Goal: Task Accomplishment & Management: Use online tool/utility

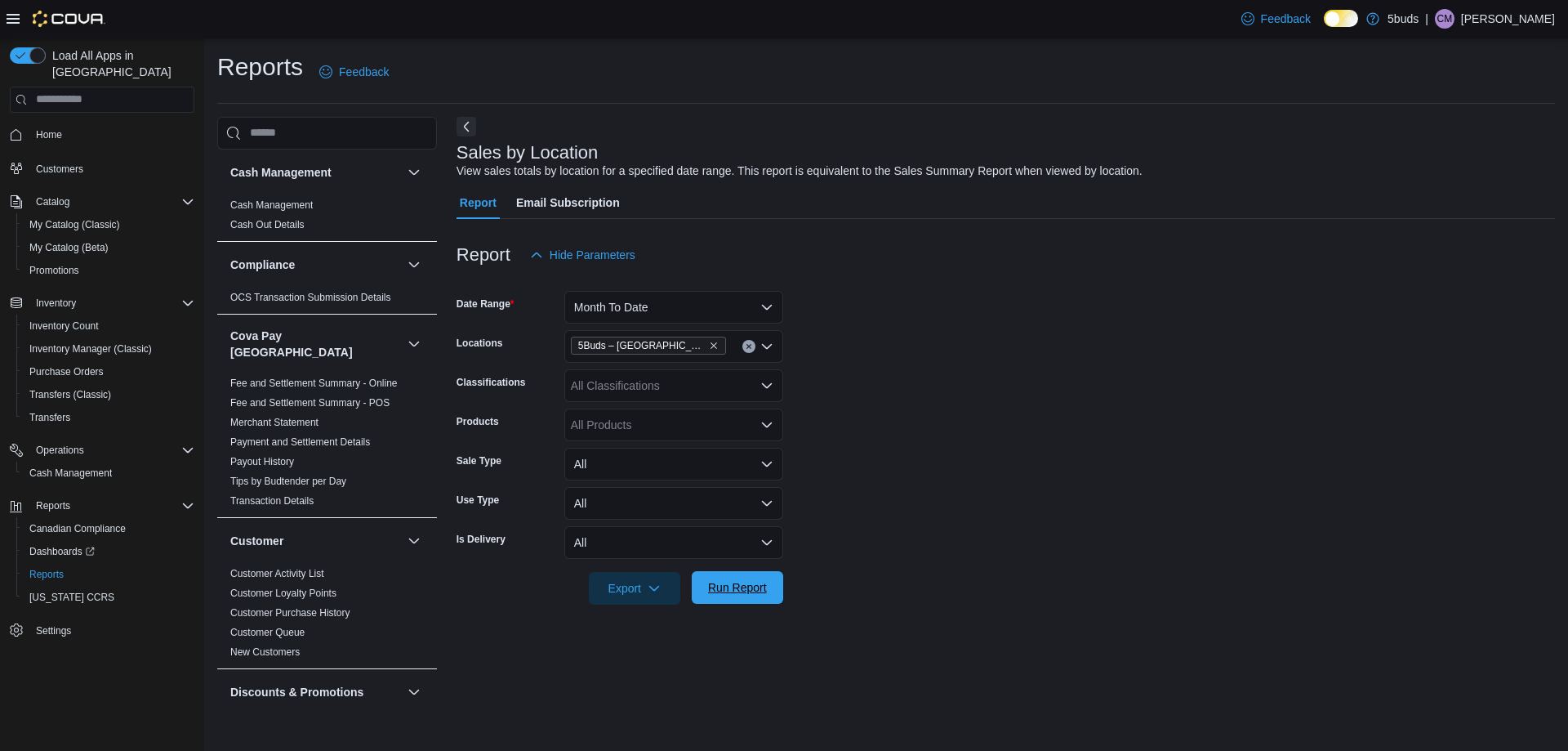
scroll to position [1062, 0]
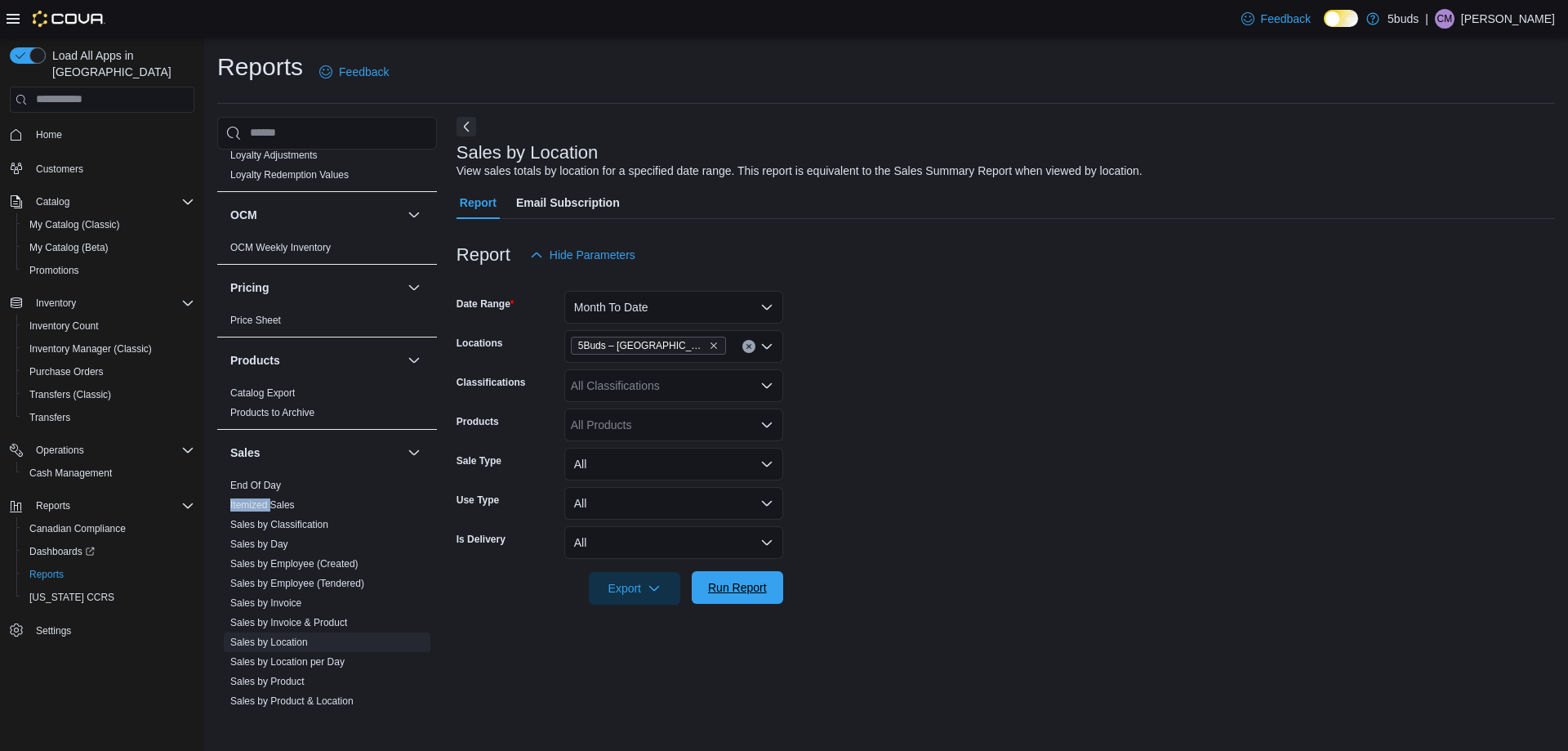
click at [737, 598] on span "Run Report" at bounding box center [737, 587] width 72 height 33
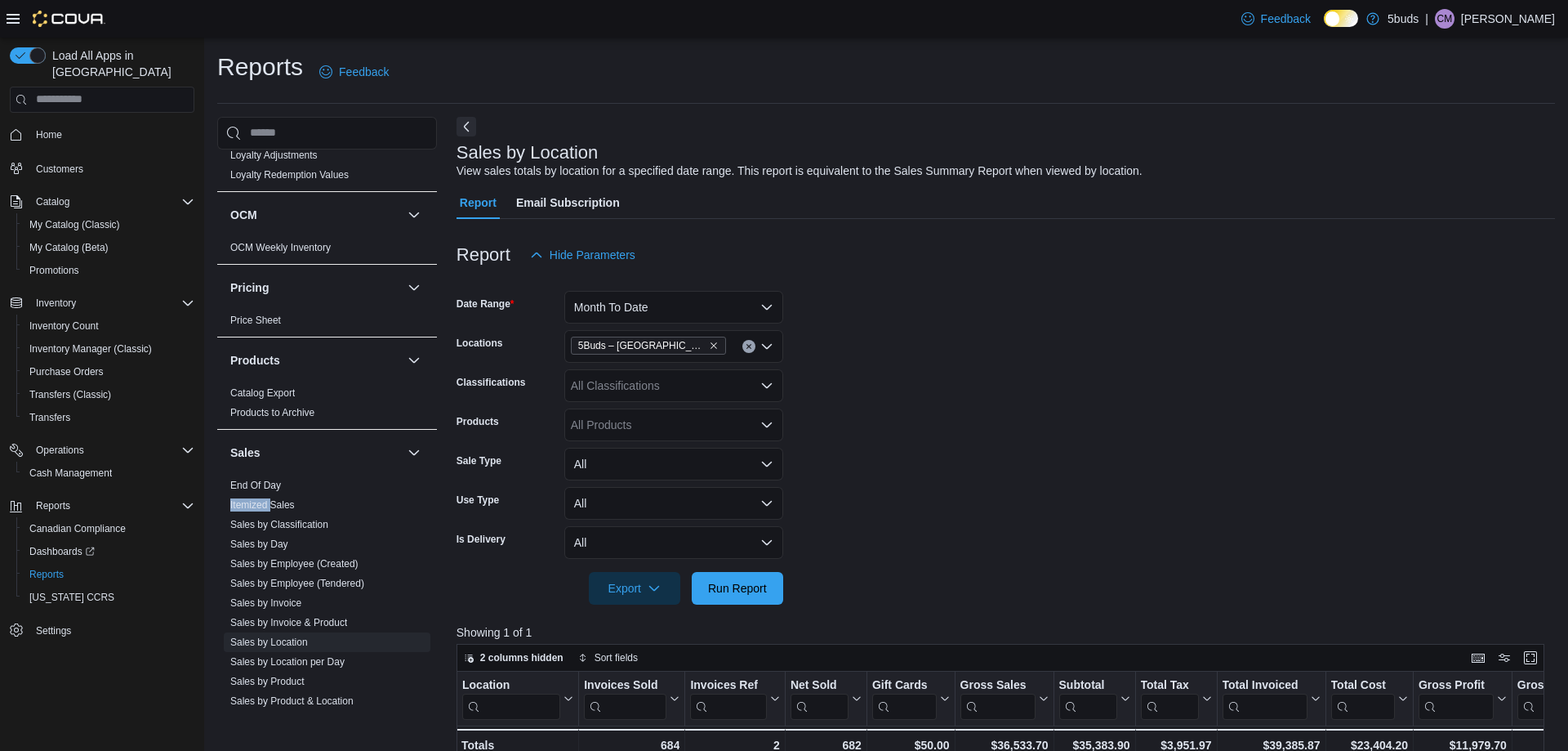
scroll to position [245, 0]
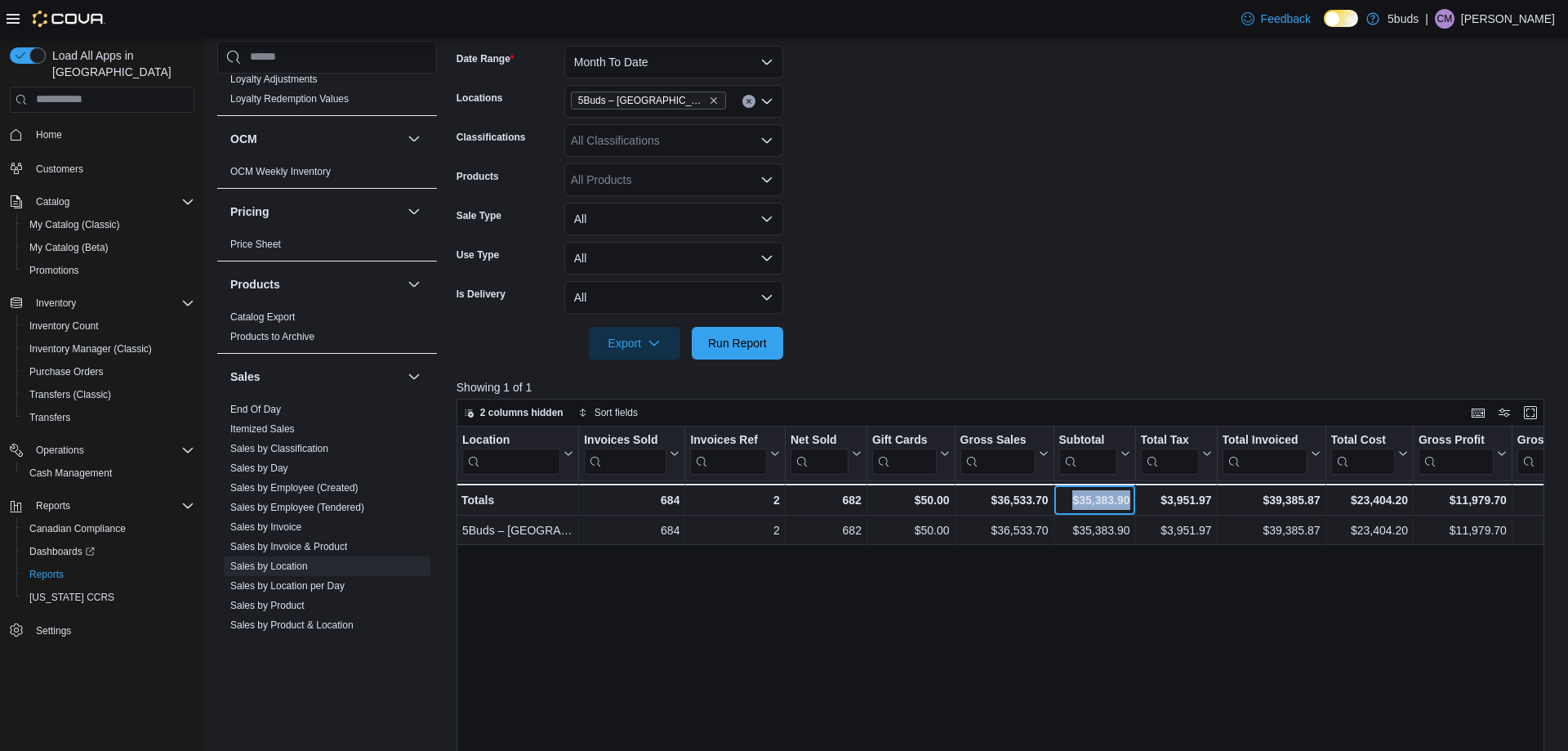
drag, startPoint x: 1128, startPoint y: 498, endPoint x: 1065, endPoint y: 497, distance: 63.0
click at [1065, 497] on div "$35,383.90" at bounding box center [1094, 500] width 71 height 19
drag, startPoint x: 951, startPoint y: 181, endPoint x: 913, endPoint y: 181, distance: 38.0
click at [951, 181] on form "Date Range Month To Date Locations 5Buds – [GEOGRAPHIC_DATA] Classifications Al…" at bounding box center [1005, 192] width 1098 height 333
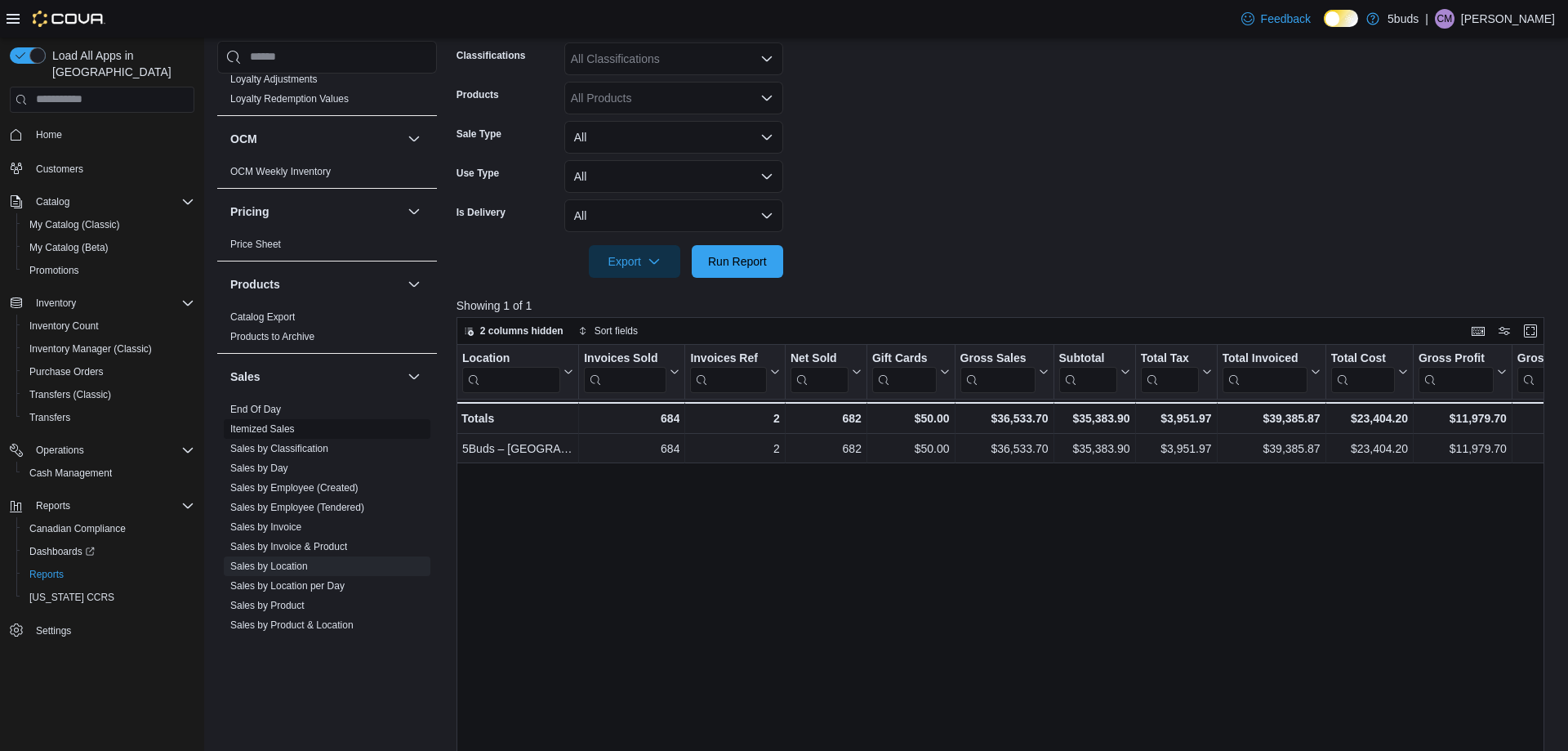
scroll to position [1202, 0]
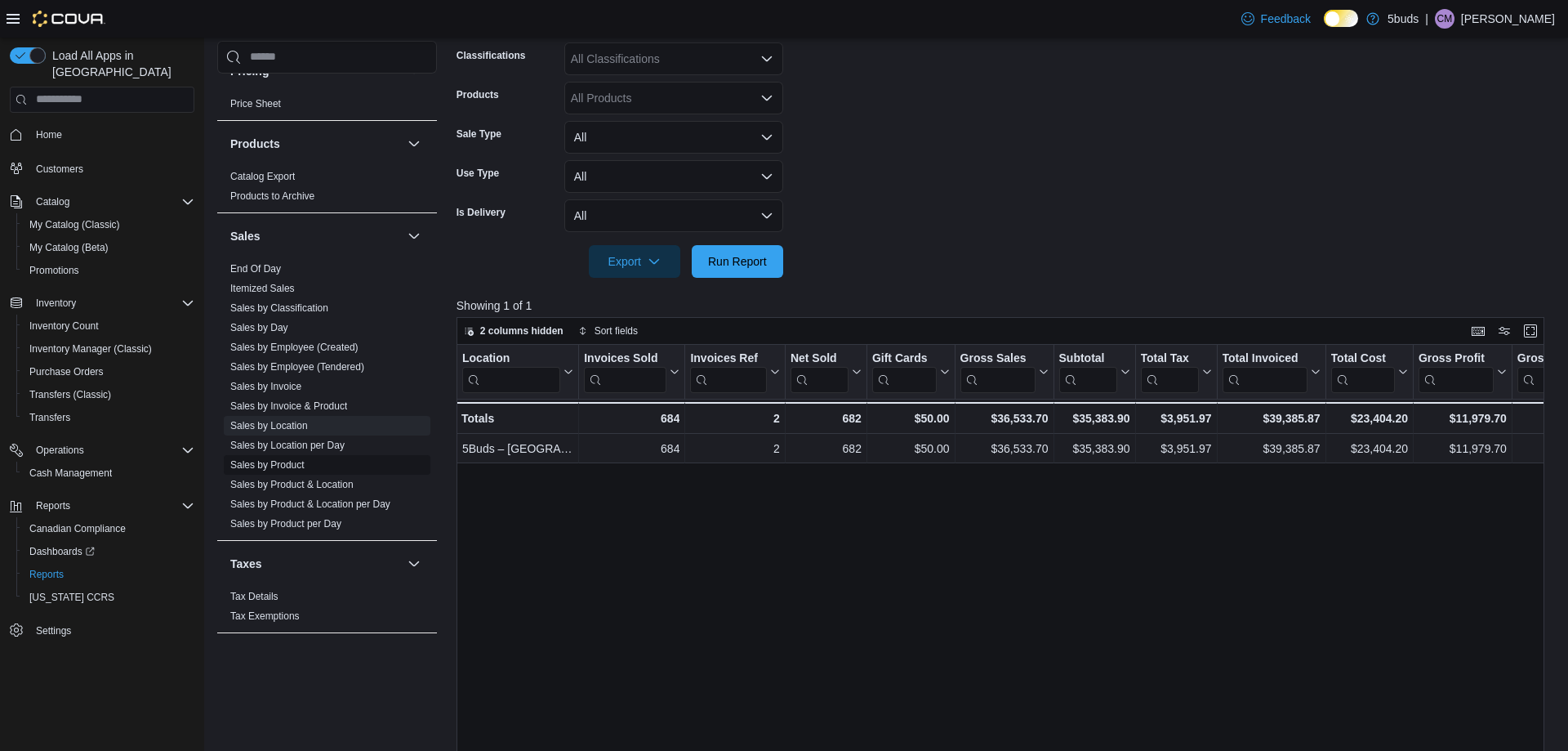
click at [300, 459] on link "Sales by Product" at bounding box center [267, 465] width 74 height 12
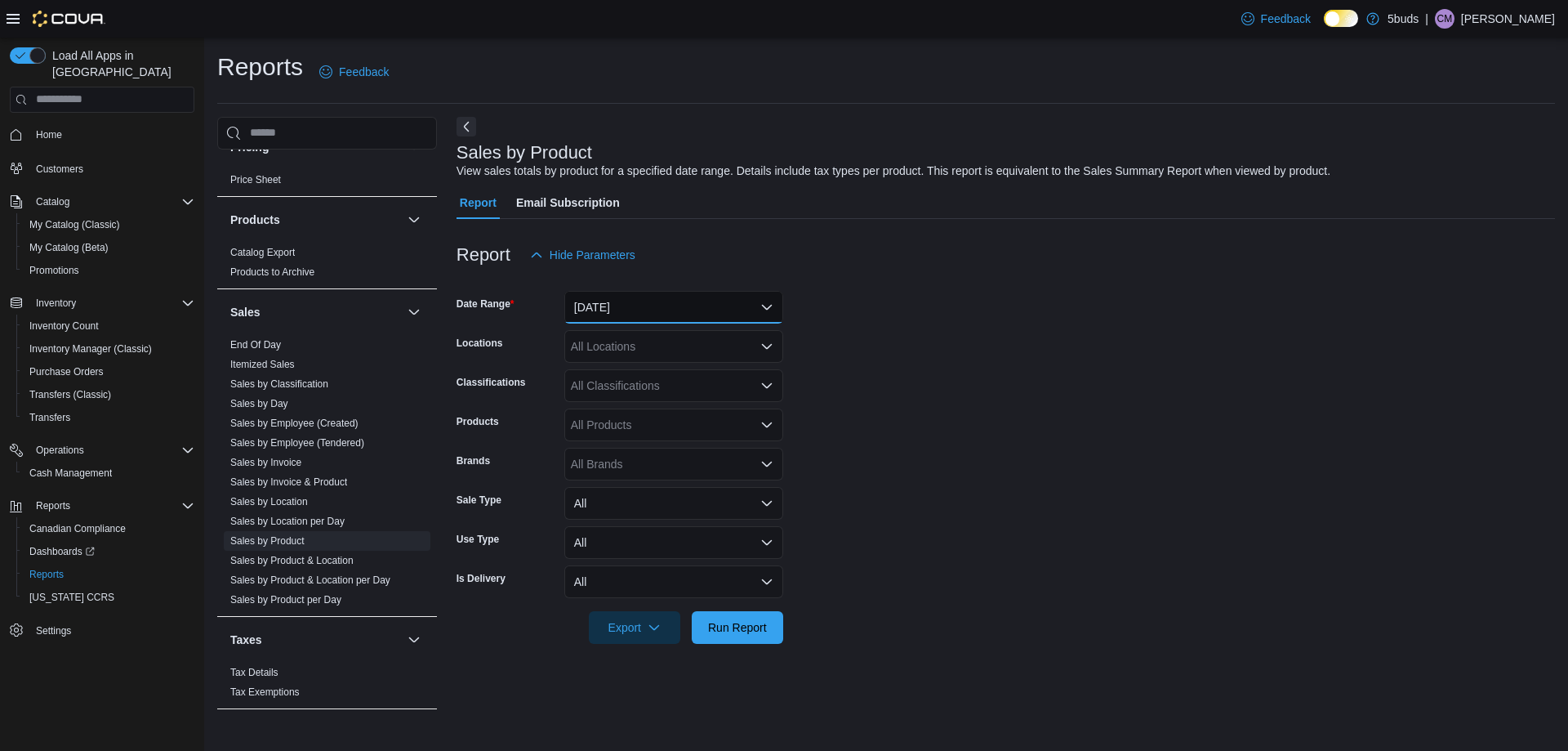
click at [597, 302] on button "[DATE]" at bounding box center [673, 307] width 219 height 33
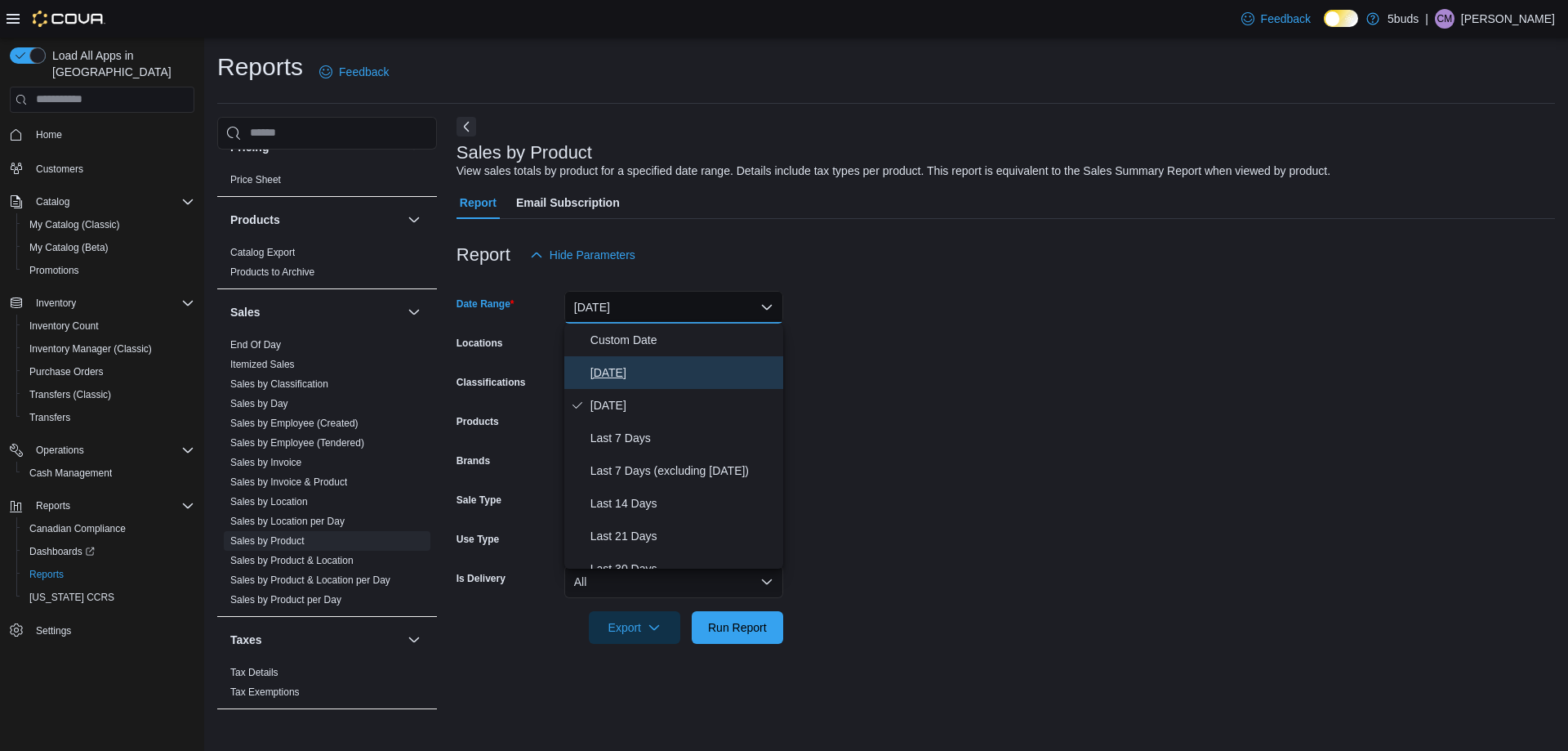
click at [608, 387] on button "[DATE]" at bounding box center [673, 372] width 219 height 33
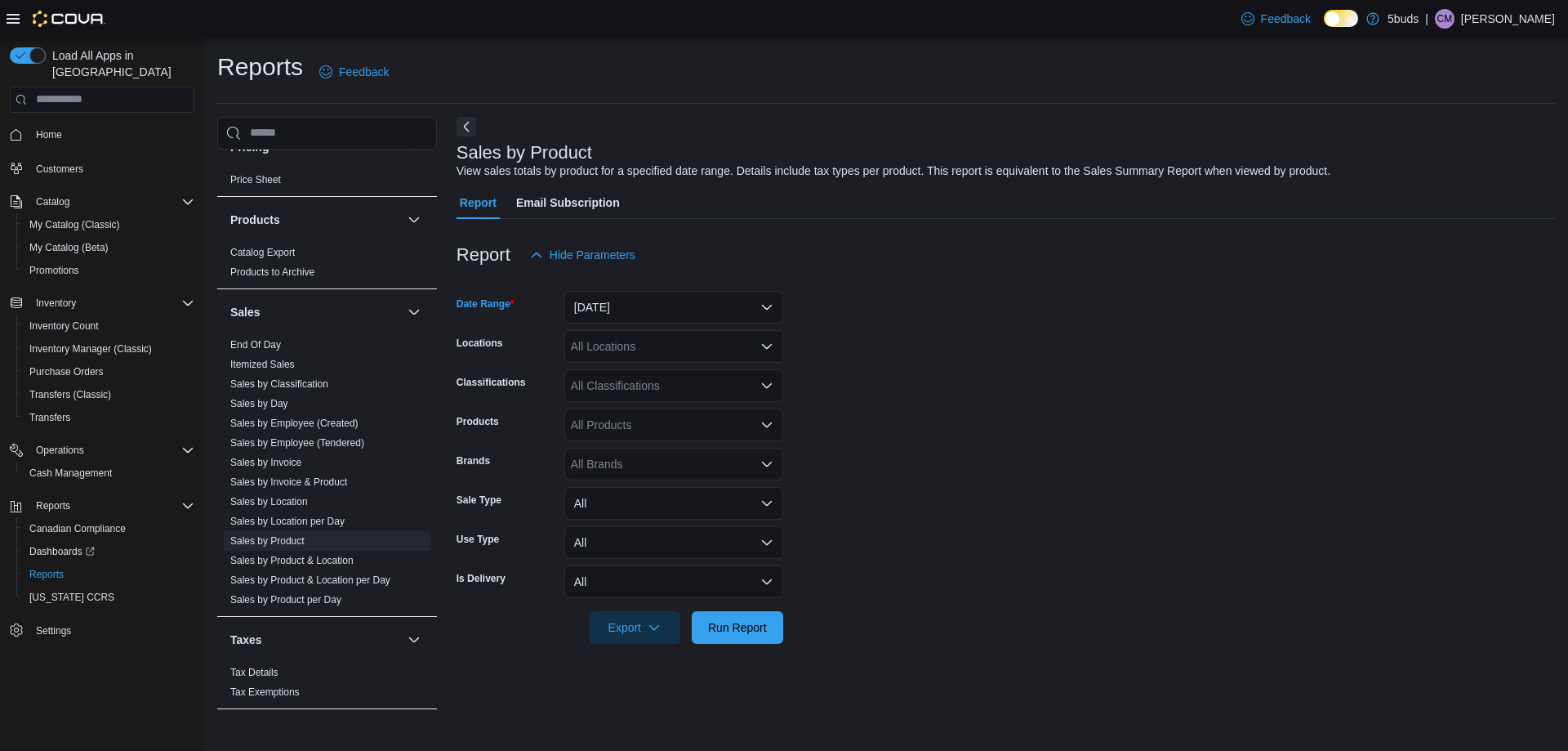
click at [620, 354] on div "All Locations" at bounding box center [673, 346] width 219 height 33
type input "****"
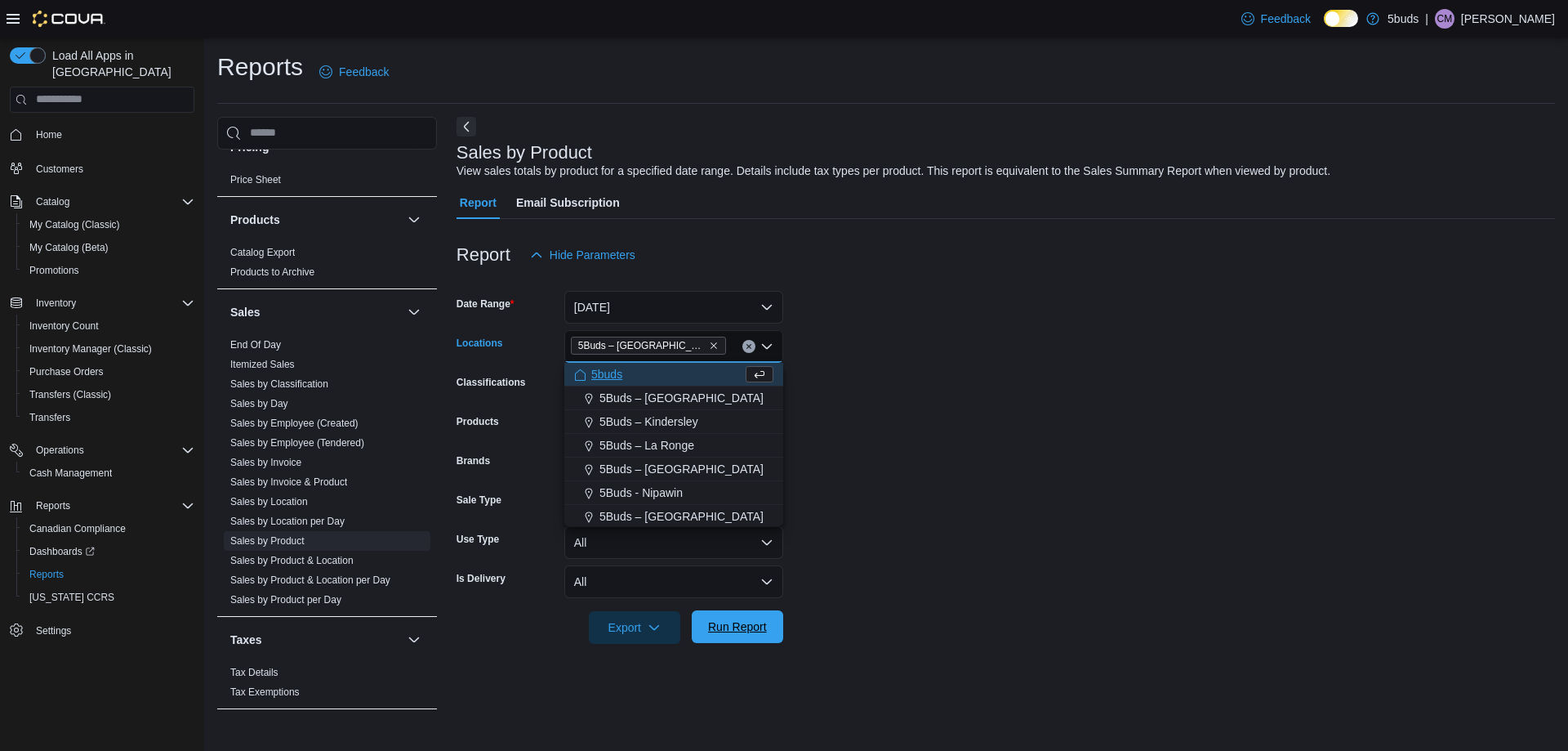
click at [749, 620] on span "Run Report" at bounding box center [737, 626] width 59 height 16
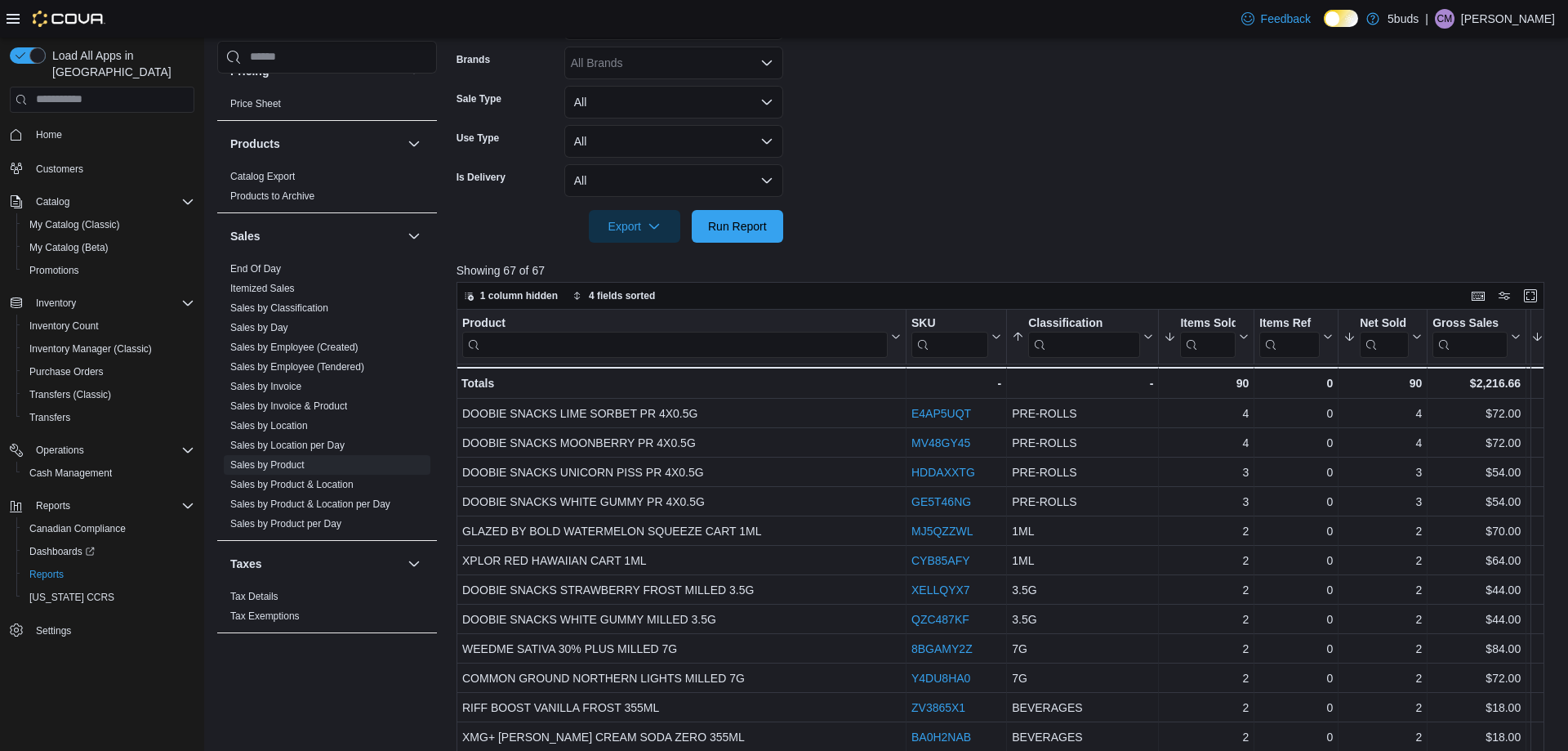
scroll to position [409, 0]
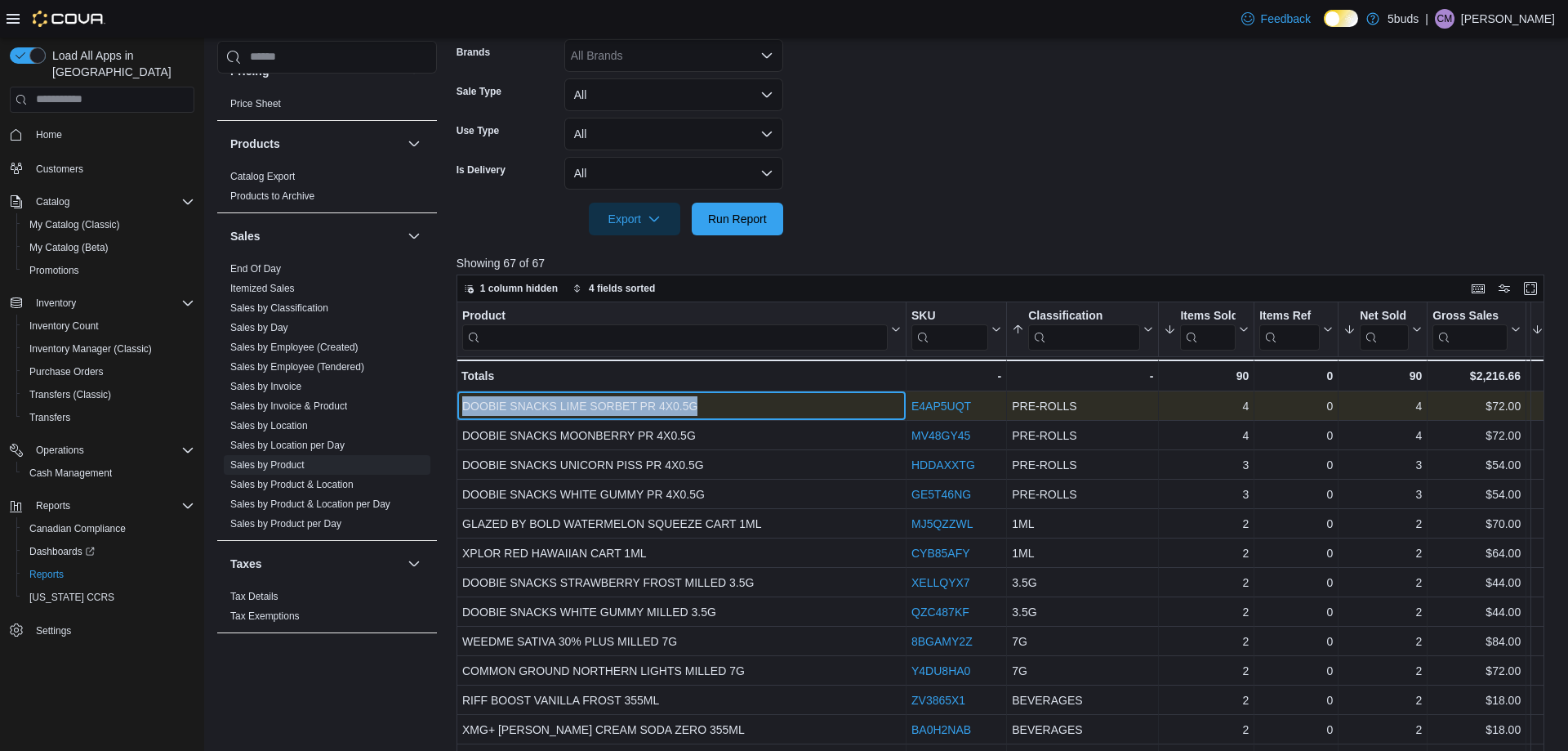
drag, startPoint x: 510, startPoint y: 414, endPoint x: 462, endPoint y: 408, distance: 48.4
click at [462, 408] on div "DOOBIE SNACKS LIME SORBET PR 4X0.5G" at bounding box center [681, 406] width 438 height 19
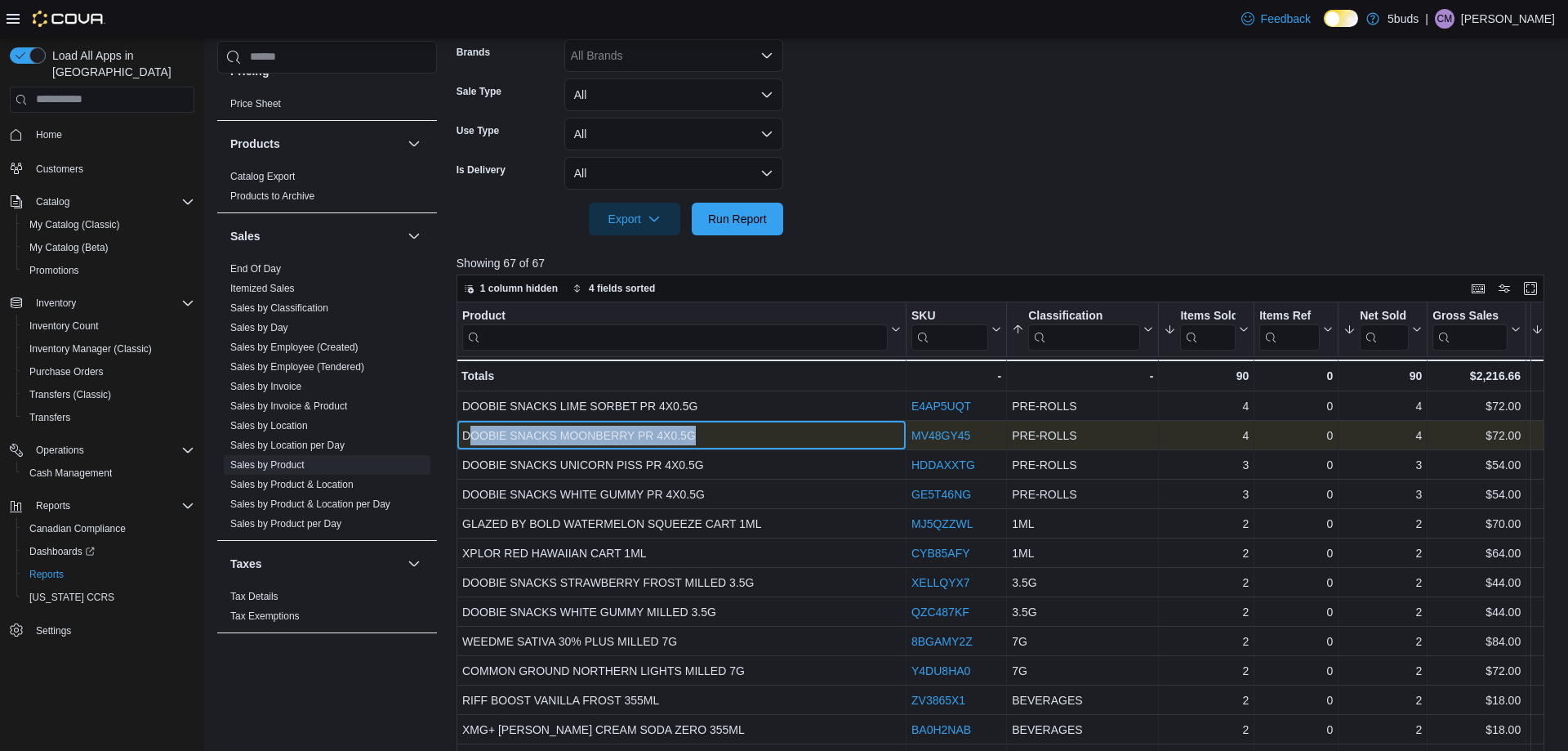
drag, startPoint x: 696, startPoint y: 432, endPoint x: 467, endPoint y: 426, distance: 229.1
click at [467, 426] on div "DOOBIE SNACKS MOONBERRY PR 4X0.5G" at bounding box center [681, 435] width 438 height 19
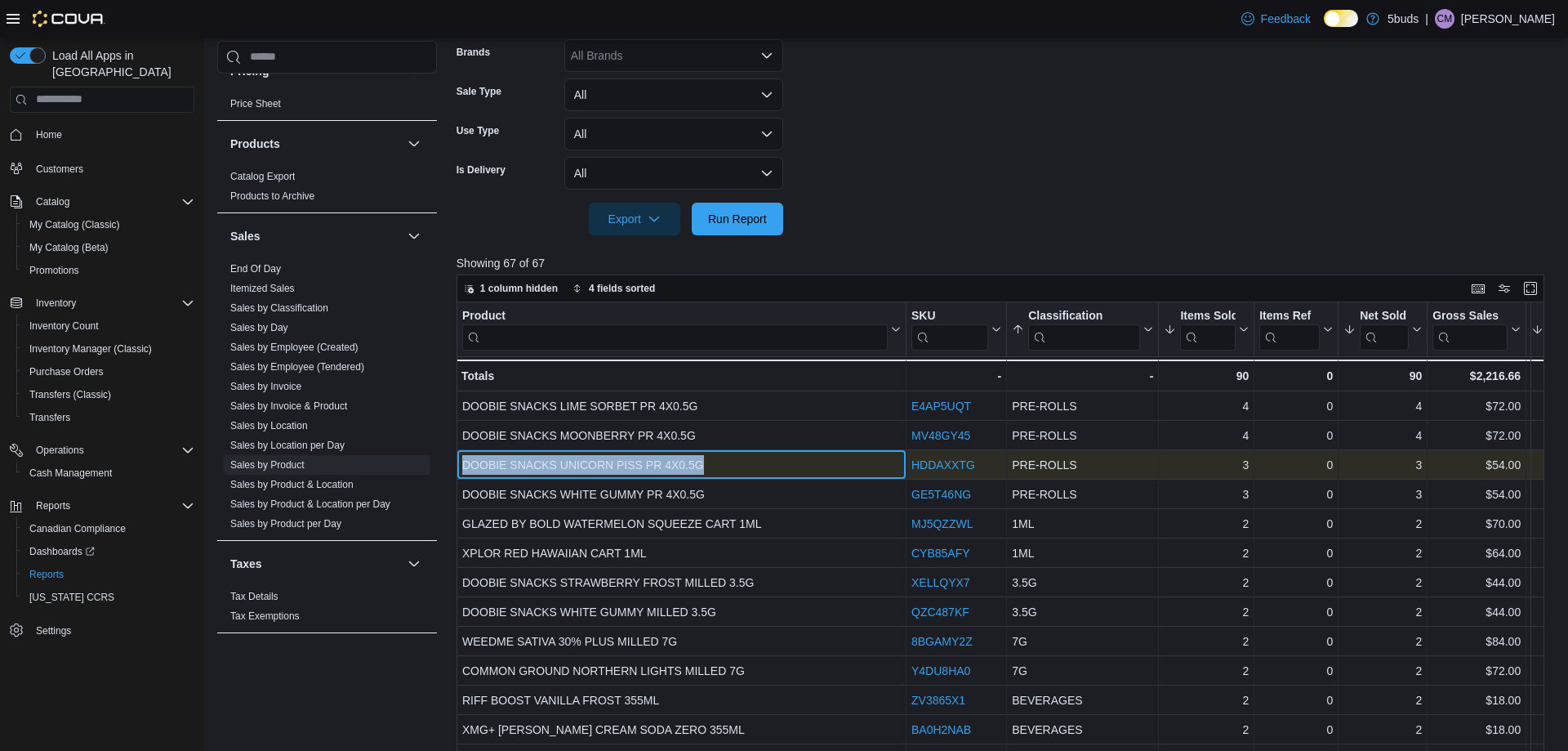
drag, startPoint x: 704, startPoint y: 461, endPoint x: 465, endPoint y: 459, distance: 239.0
click at [465, 459] on div "DOOBIE SNACKS UNICORN PISS PR 4X0.5G" at bounding box center [681, 464] width 438 height 19
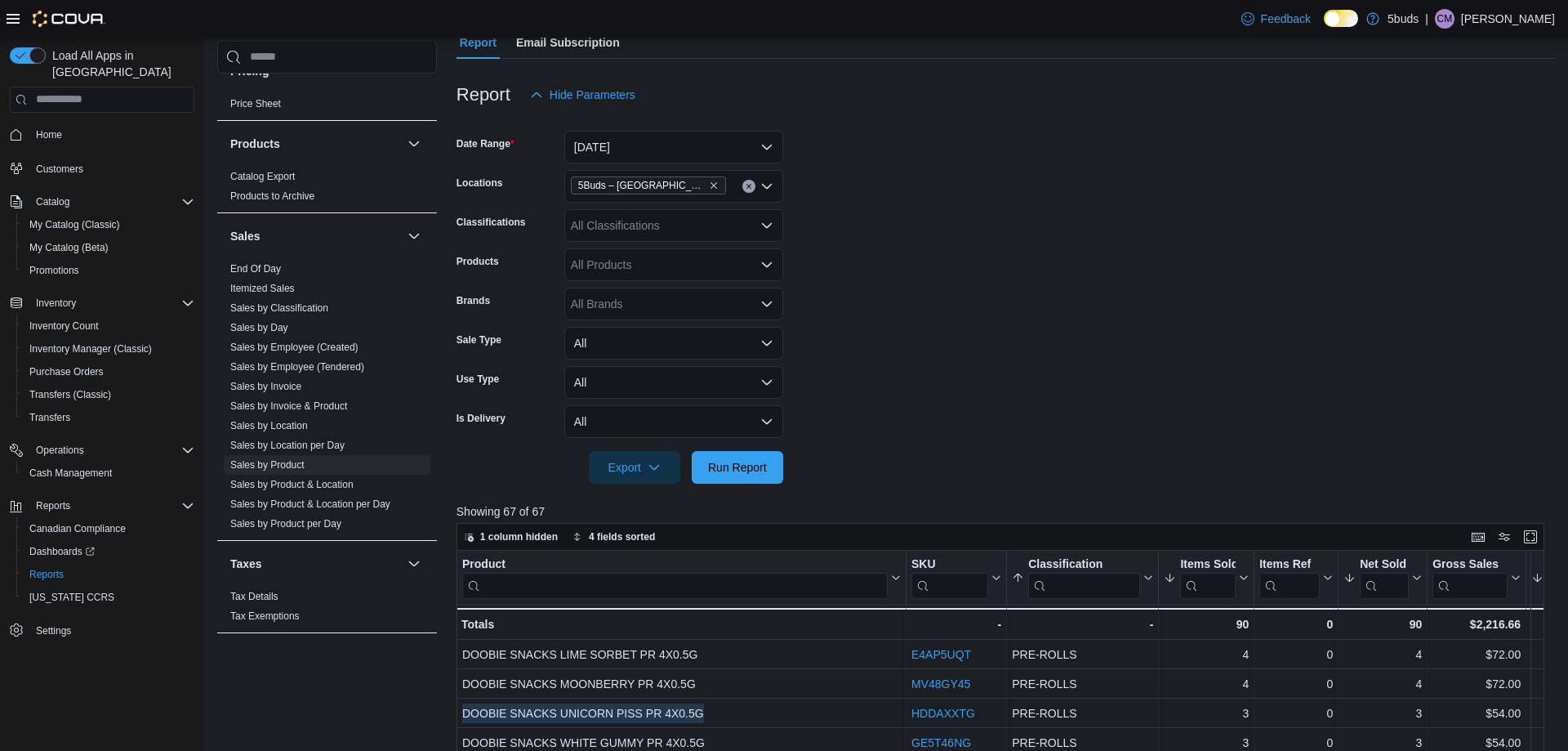
scroll to position [163, 0]
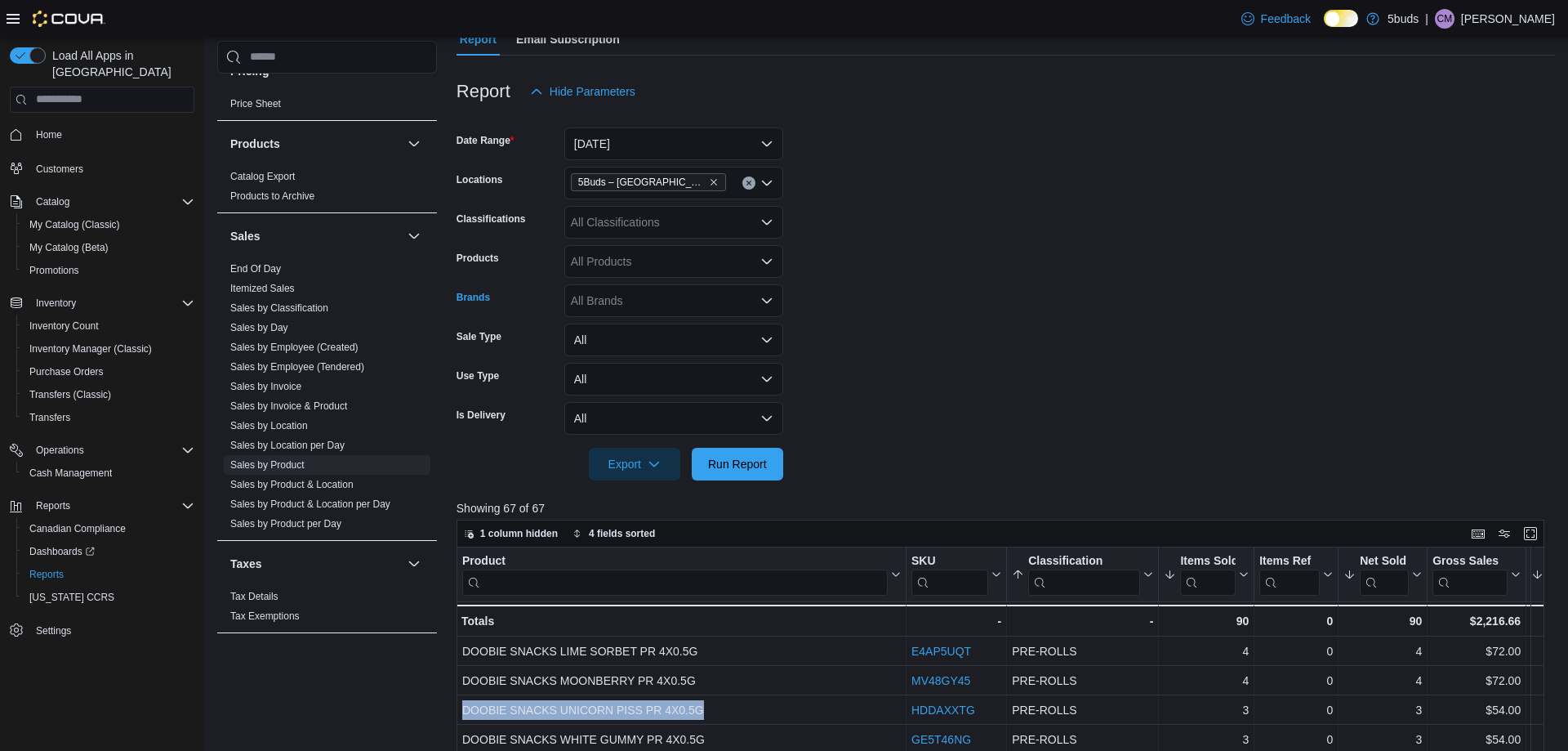
click at [620, 293] on div "All Brands" at bounding box center [673, 300] width 219 height 33
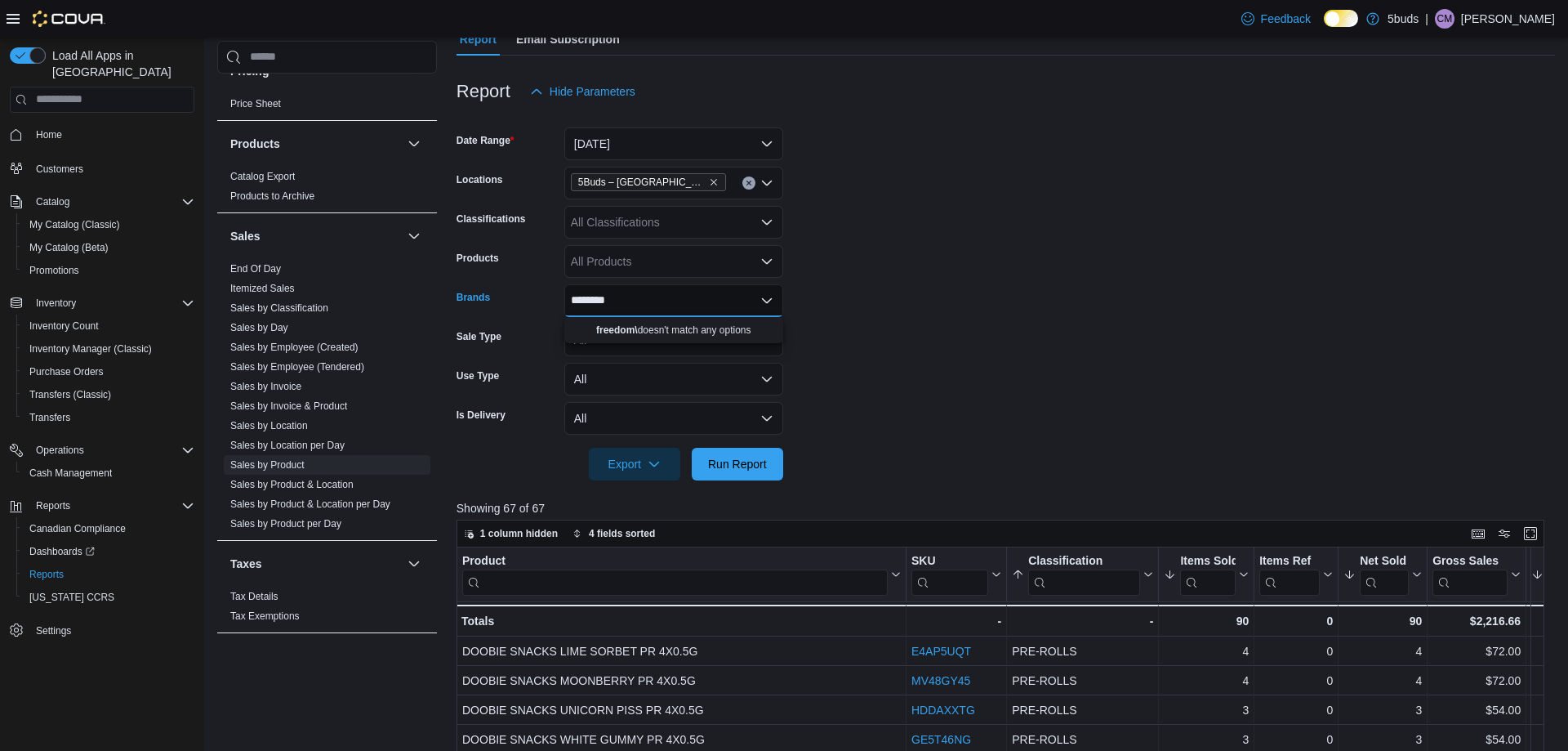
type input "*******"
type input "*****"
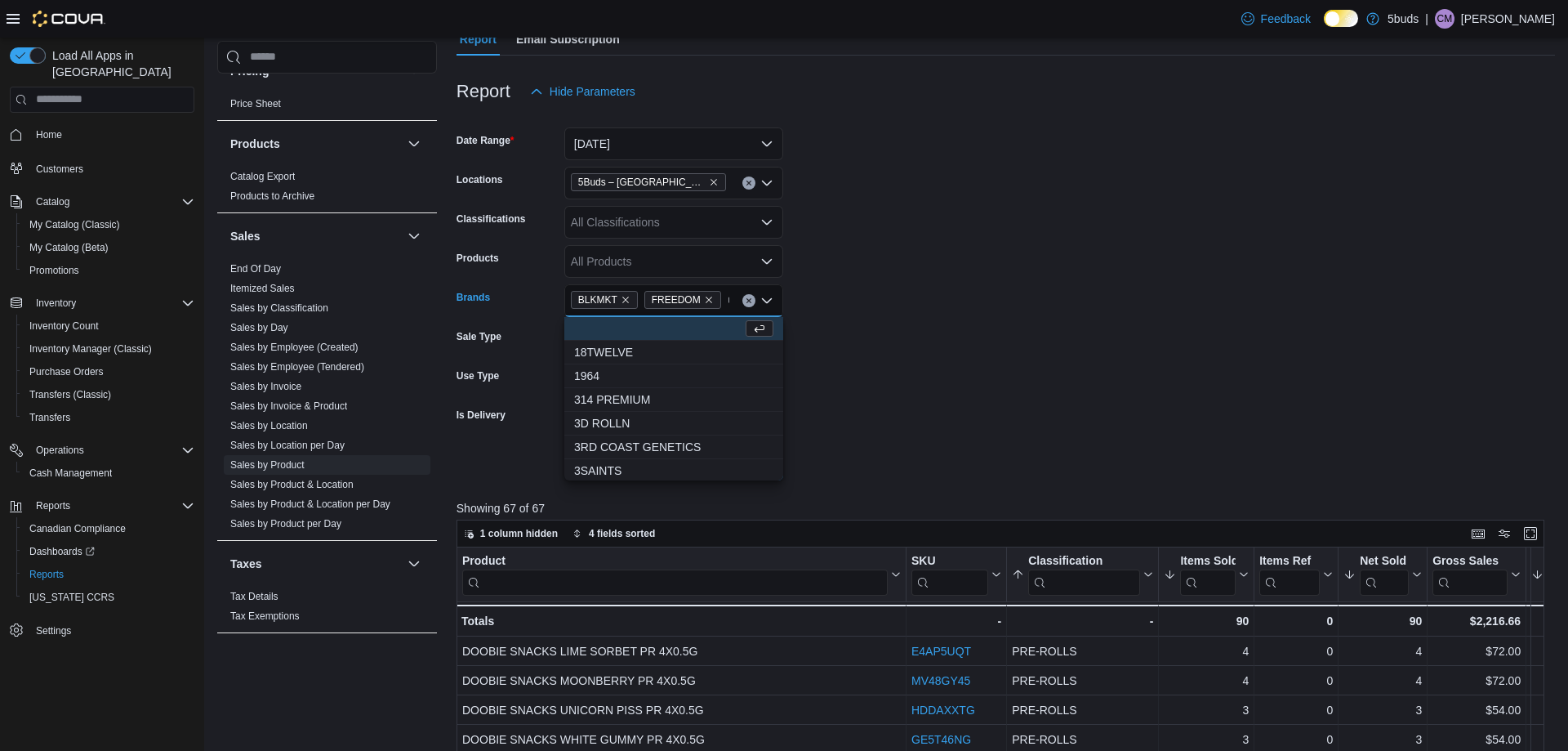
type input "*****"
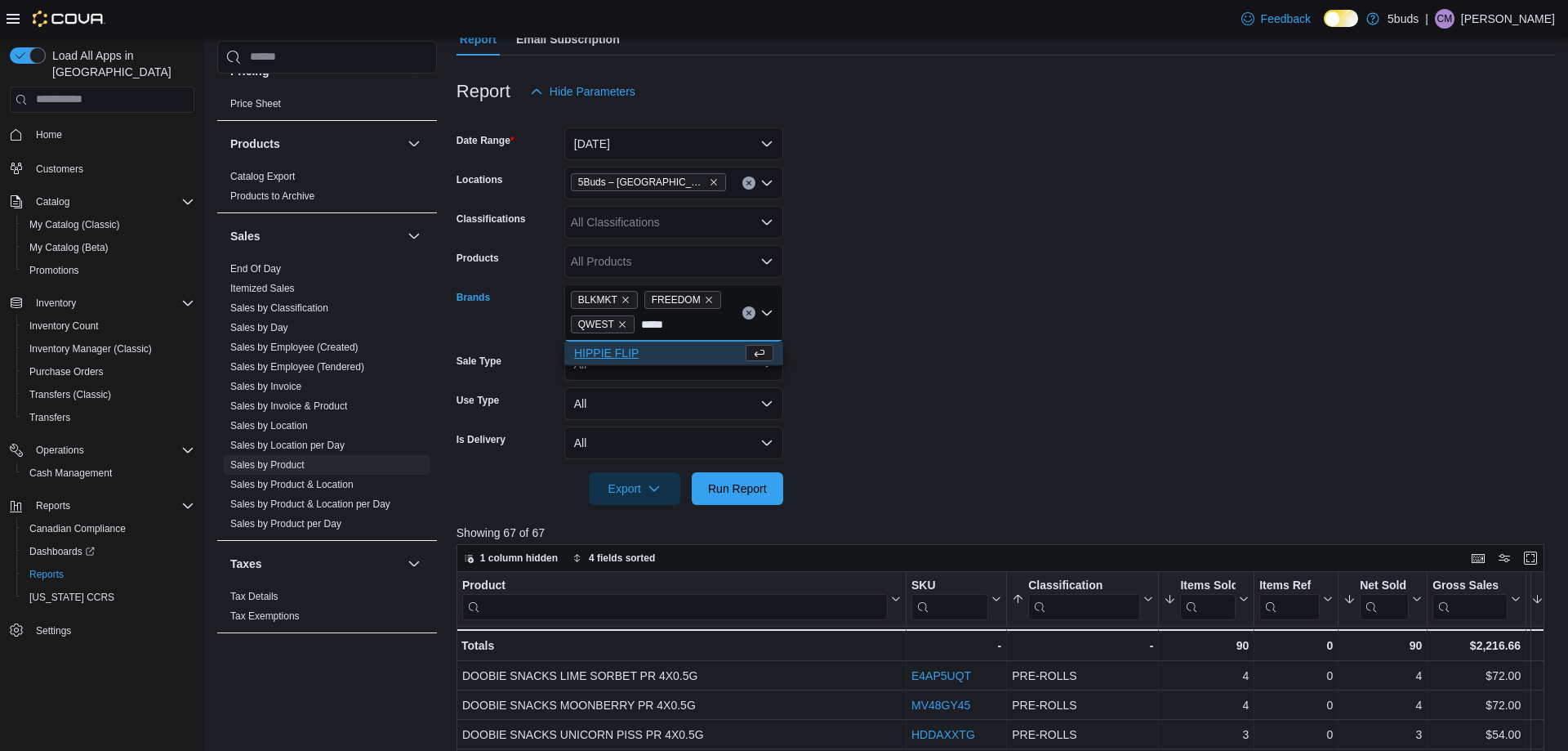
type input "******"
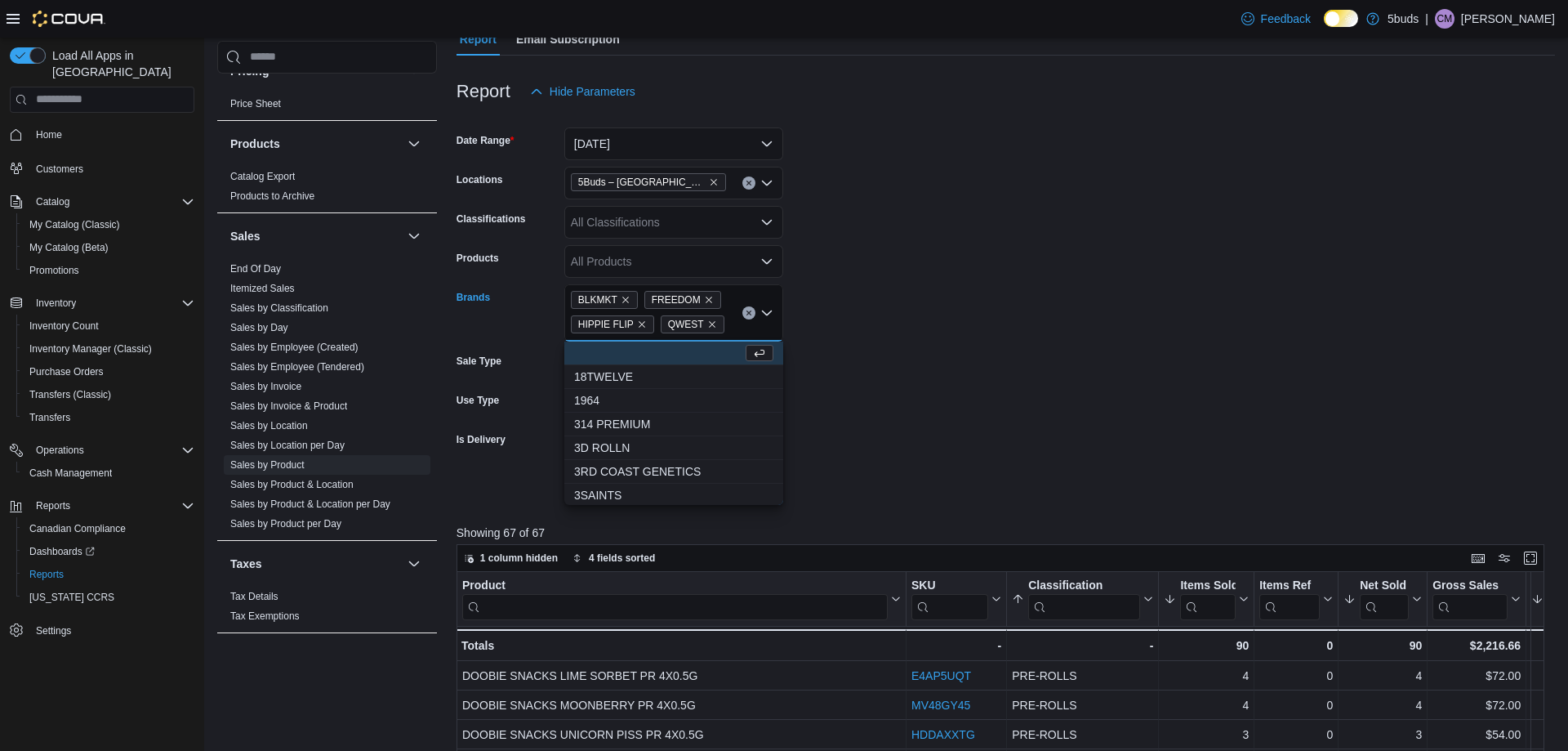
click at [890, 300] on form "Date Range [DATE] Locations 5Buds – [GEOGRAPHIC_DATA] Classifications All Class…" at bounding box center [1005, 306] width 1098 height 397
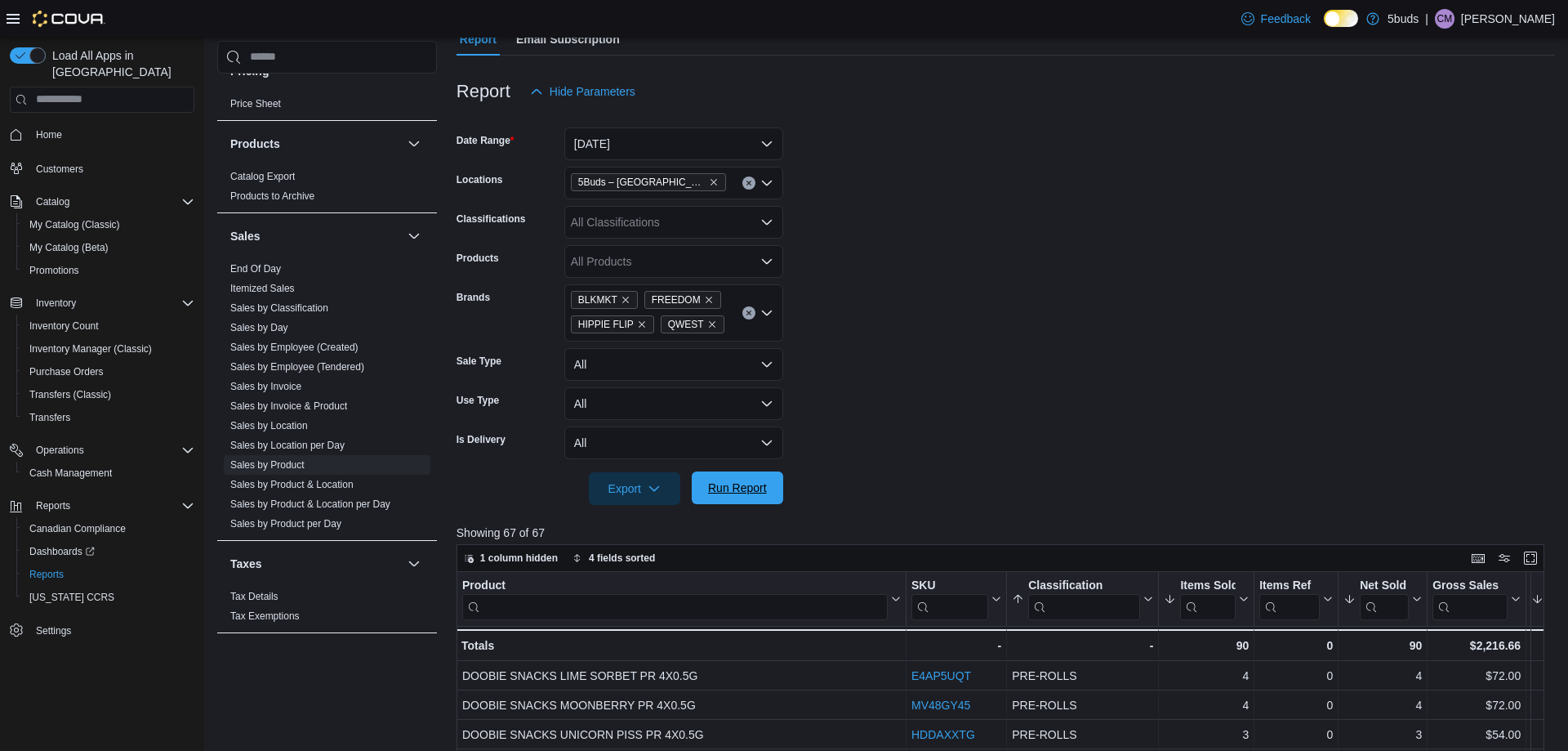
click at [714, 483] on span "Run Report" at bounding box center [737, 487] width 59 height 16
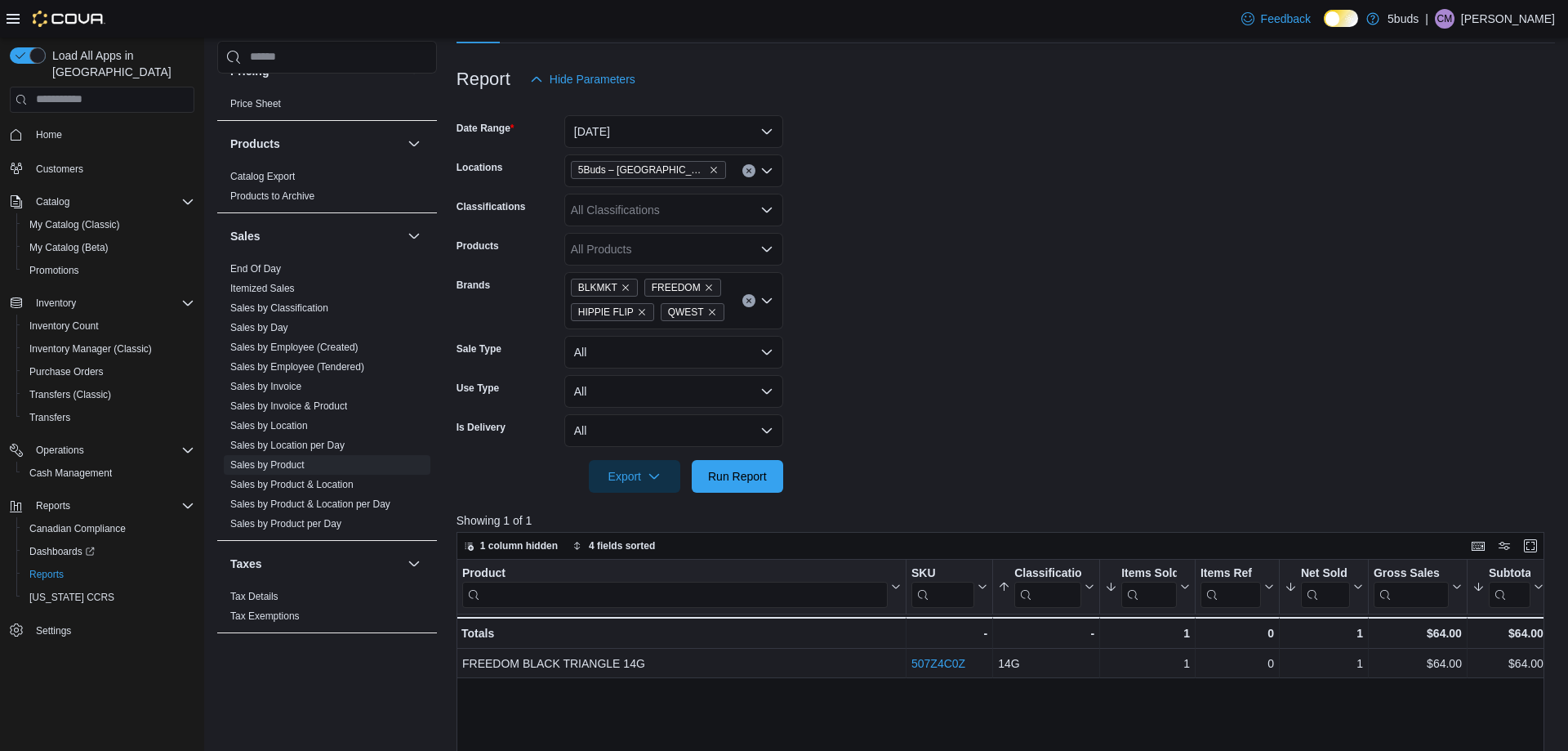
scroll to position [162, 0]
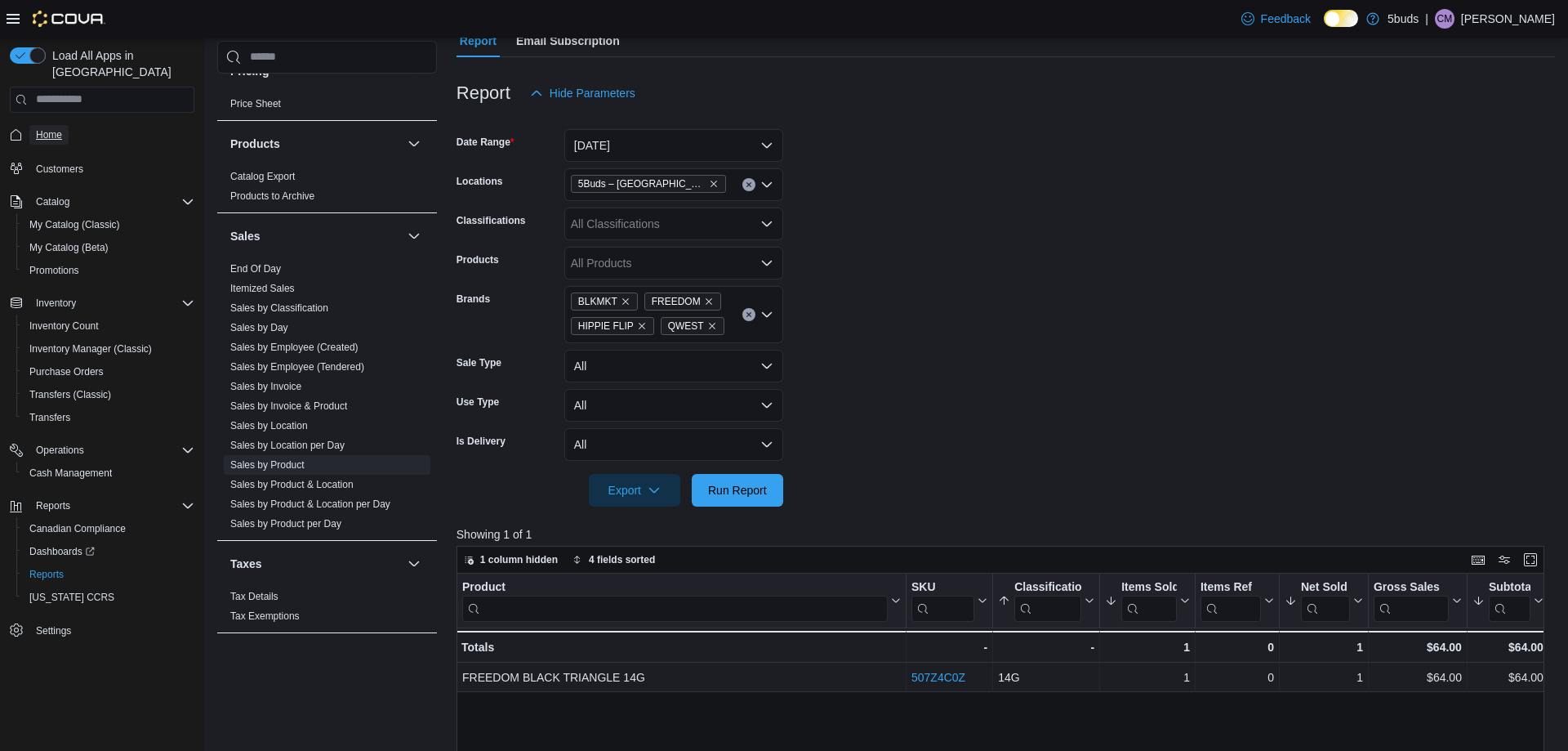
click at [58, 129] on span "Home" at bounding box center [48, 135] width 26 height 13
